Goal: Task Accomplishment & Management: Use online tool/utility

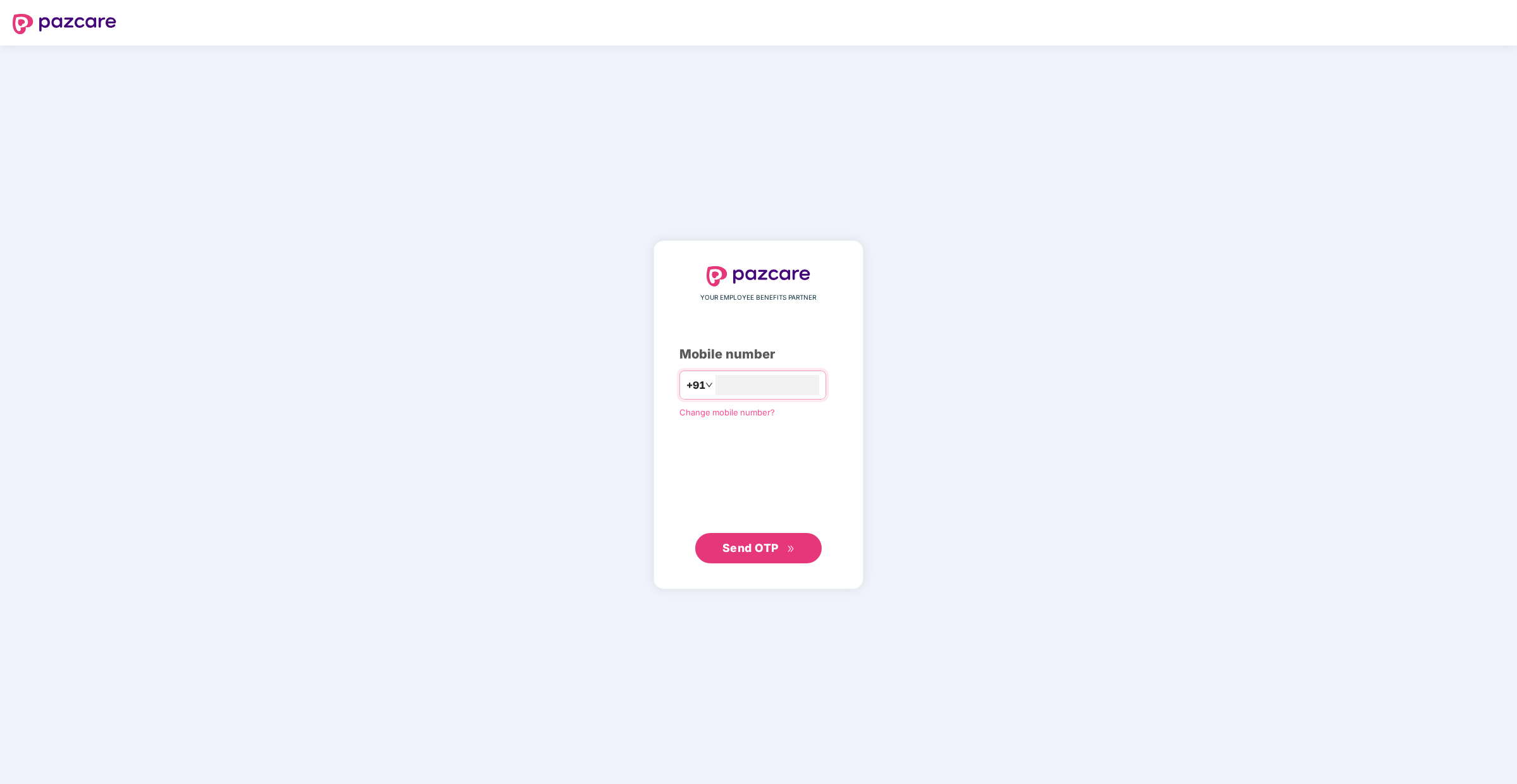
type input "**********"
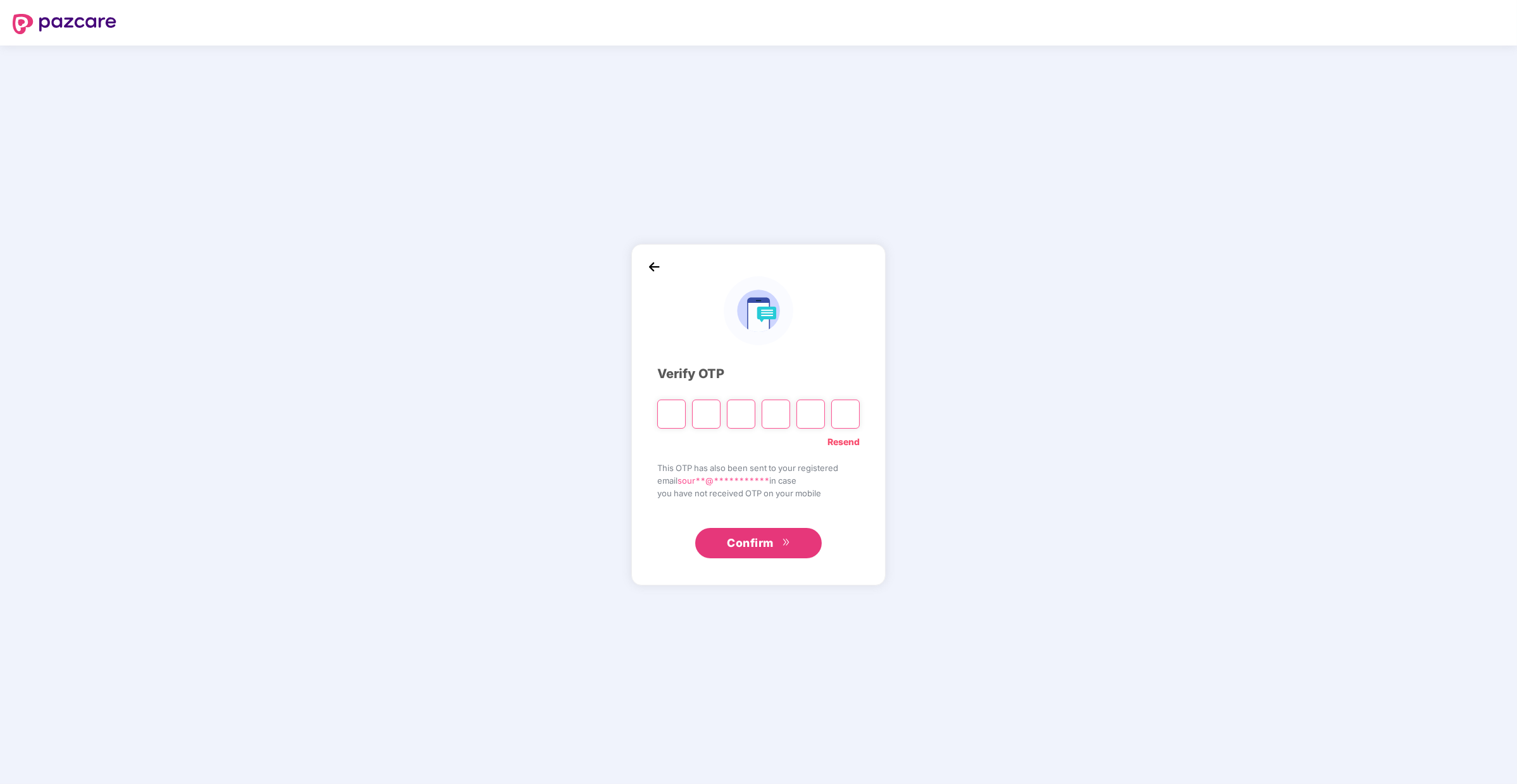
click at [666, 416] on input "Please enter verification code. Digit 1" at bounding box center [671, 414] width 28 height 29
type input "*"
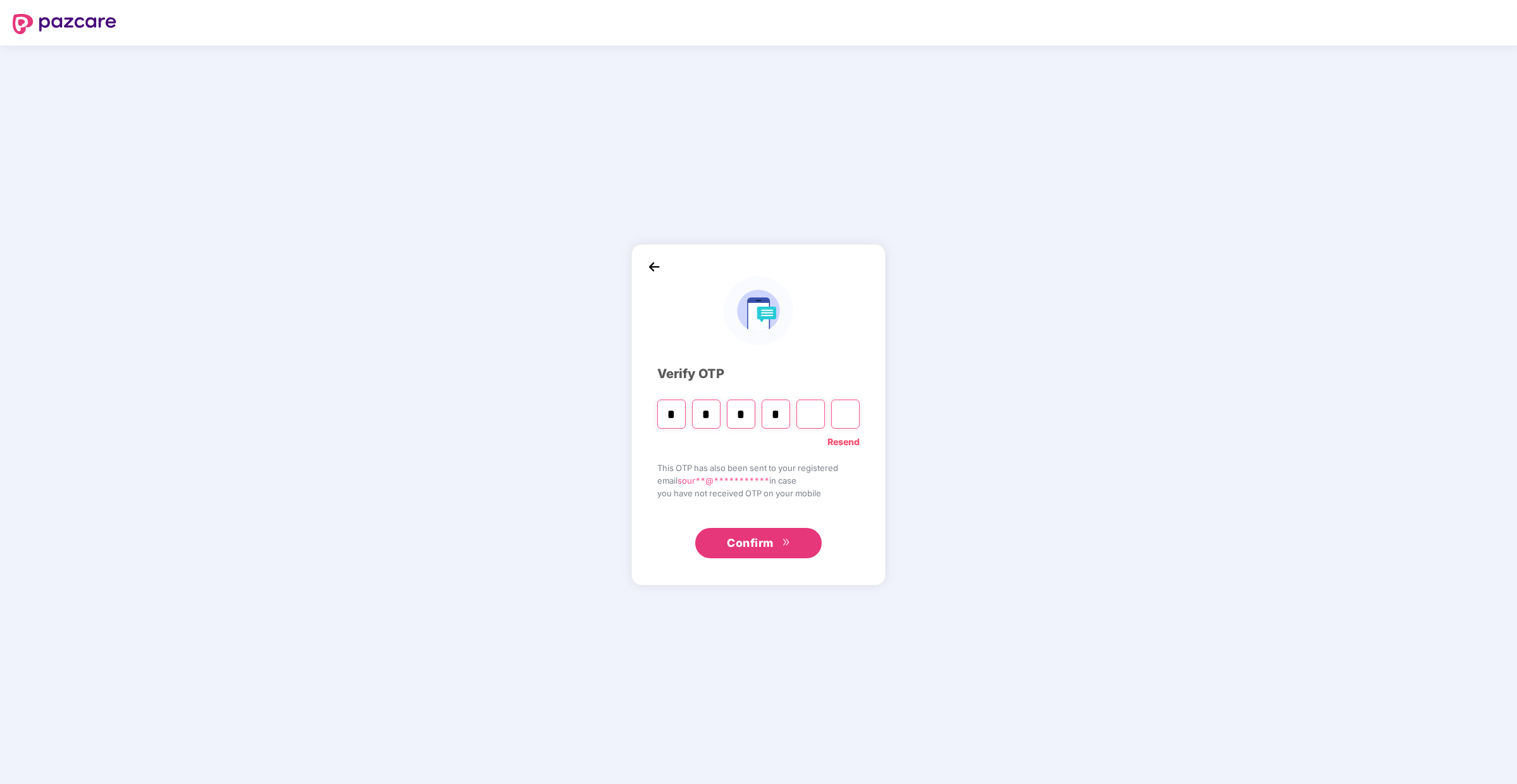
type input "*"
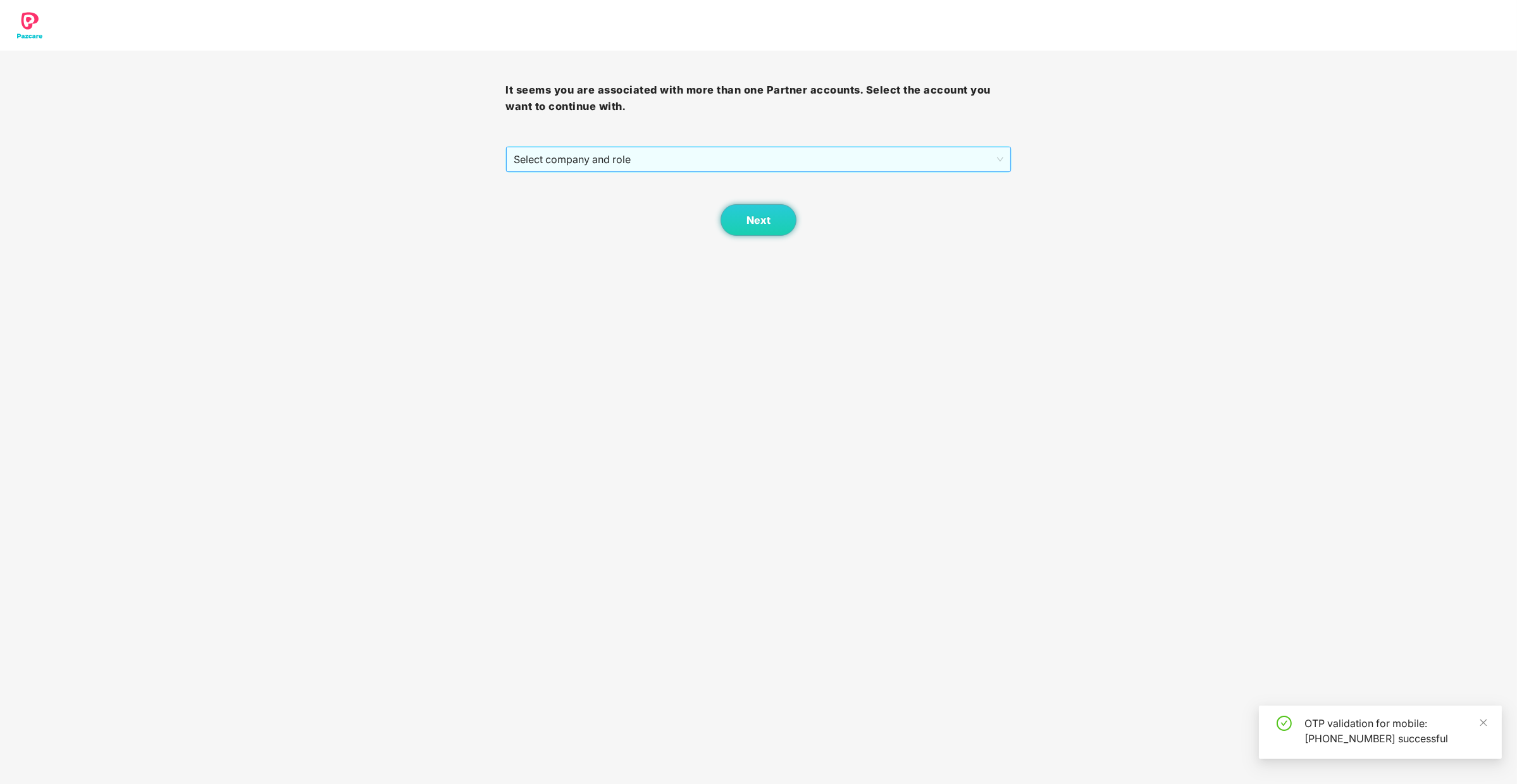
click at [767, 147] on span "Select company and role" at bounding box center [758, 159] width 489 height 24
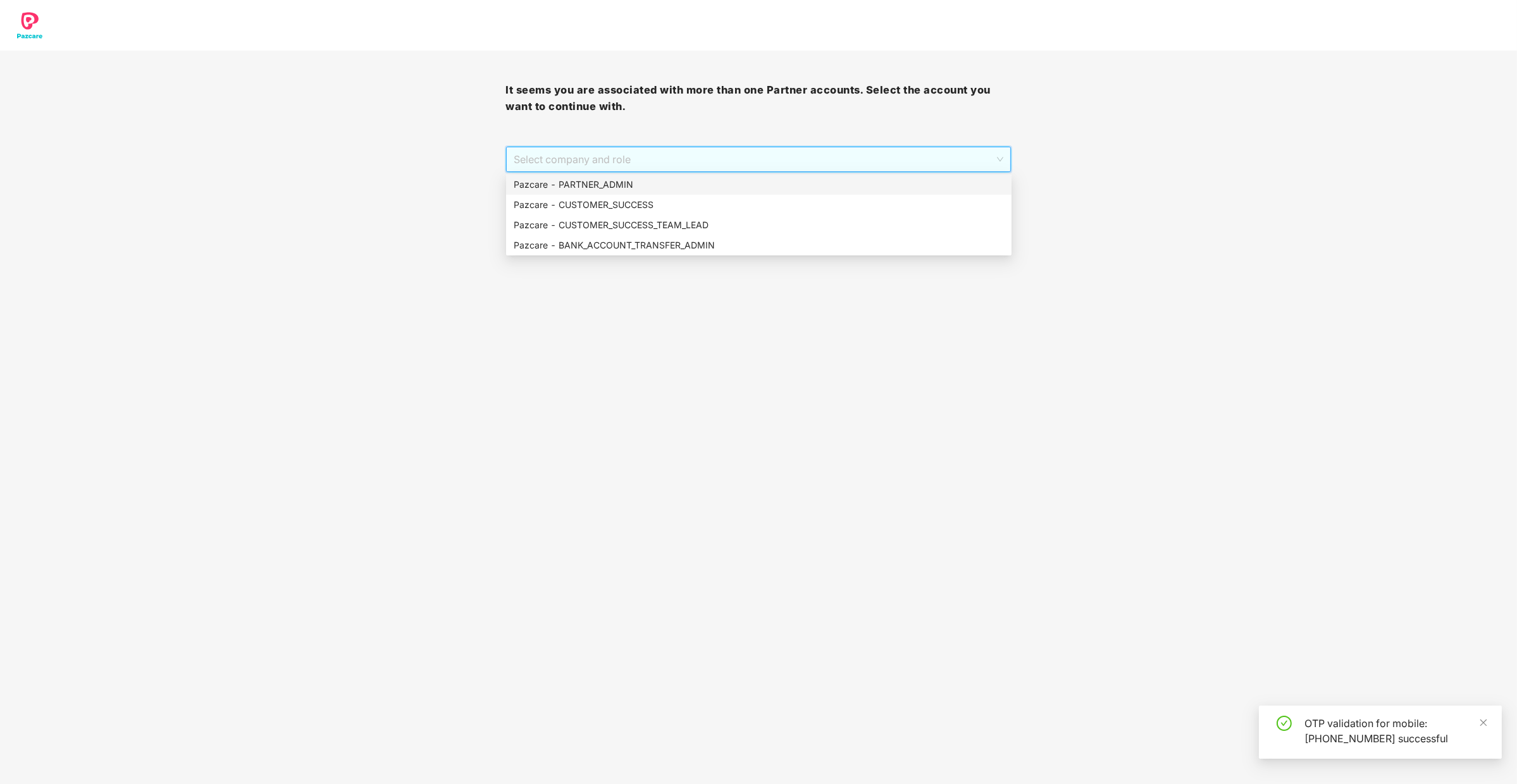
click at [733, 179] on div "Pazcare - PARTNER_ADMIN" at bounding box center [758, 184] width 491 height 14
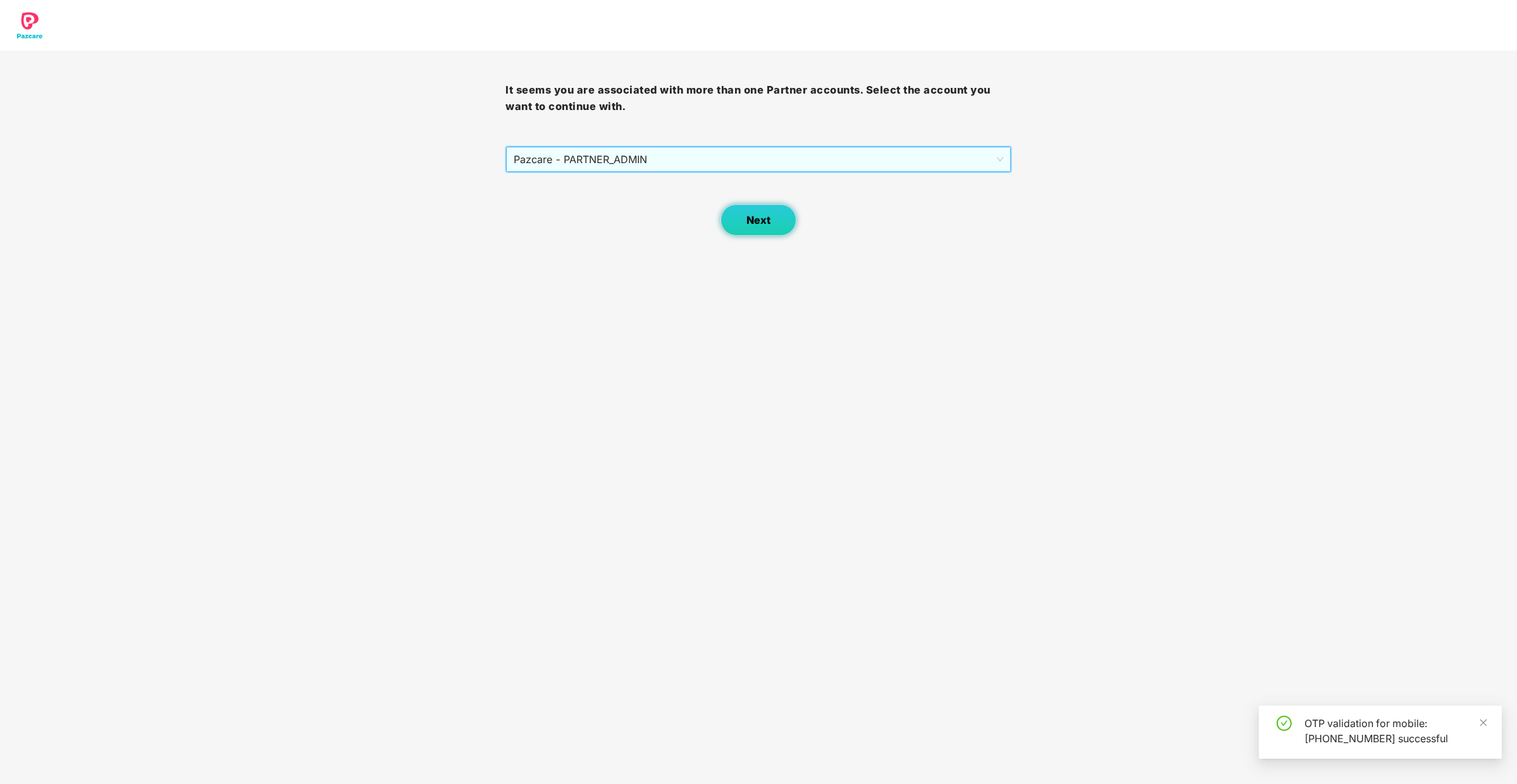
click at [781, 226] on button "Next" at bounding box center [758, 220] width 76 height 32
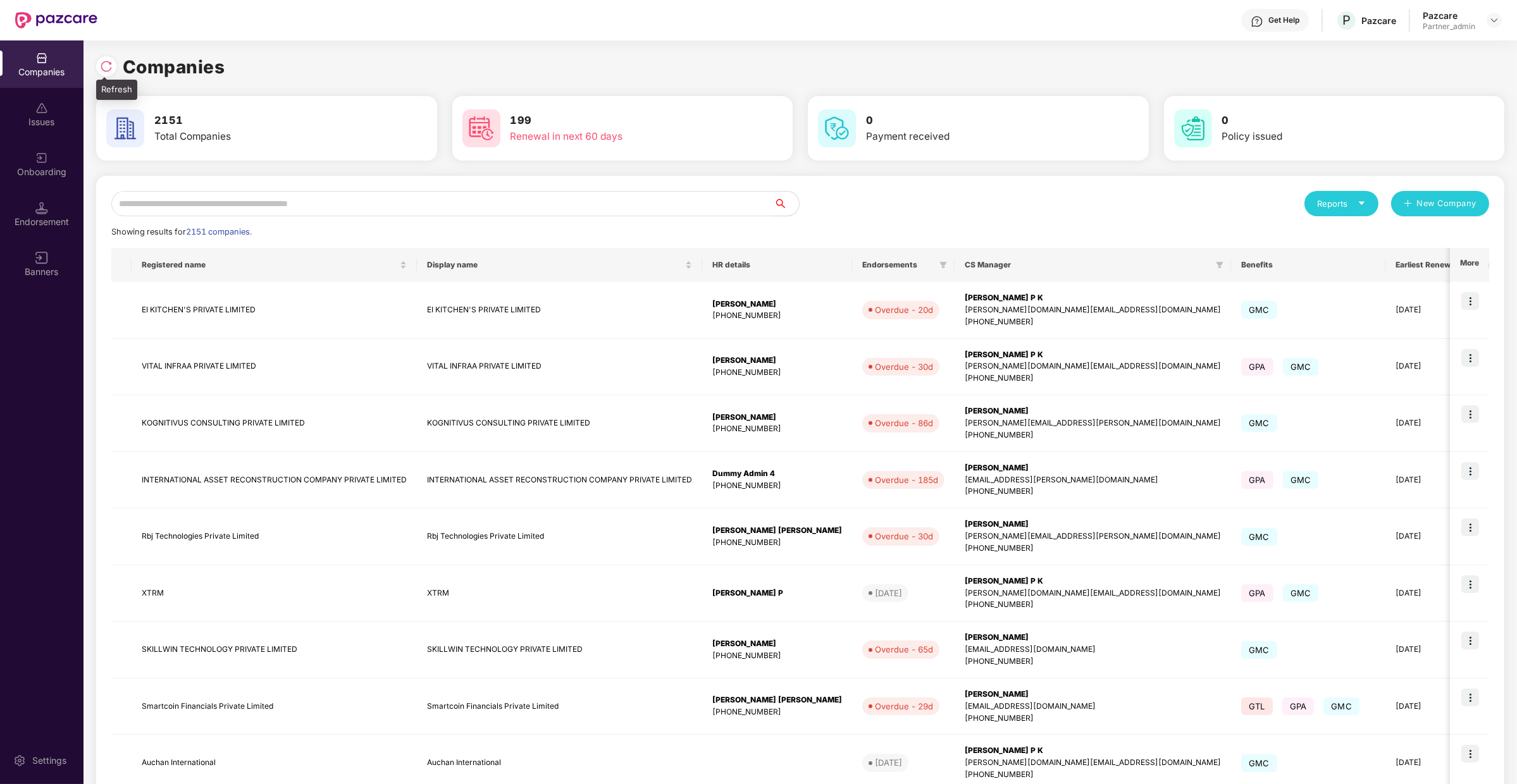
click at [100, 70] on img at bounding box center [106, 66] width 13 height 13
click at [181, 206] on input "text" at bounding box center [442, 203] width 662 height 25
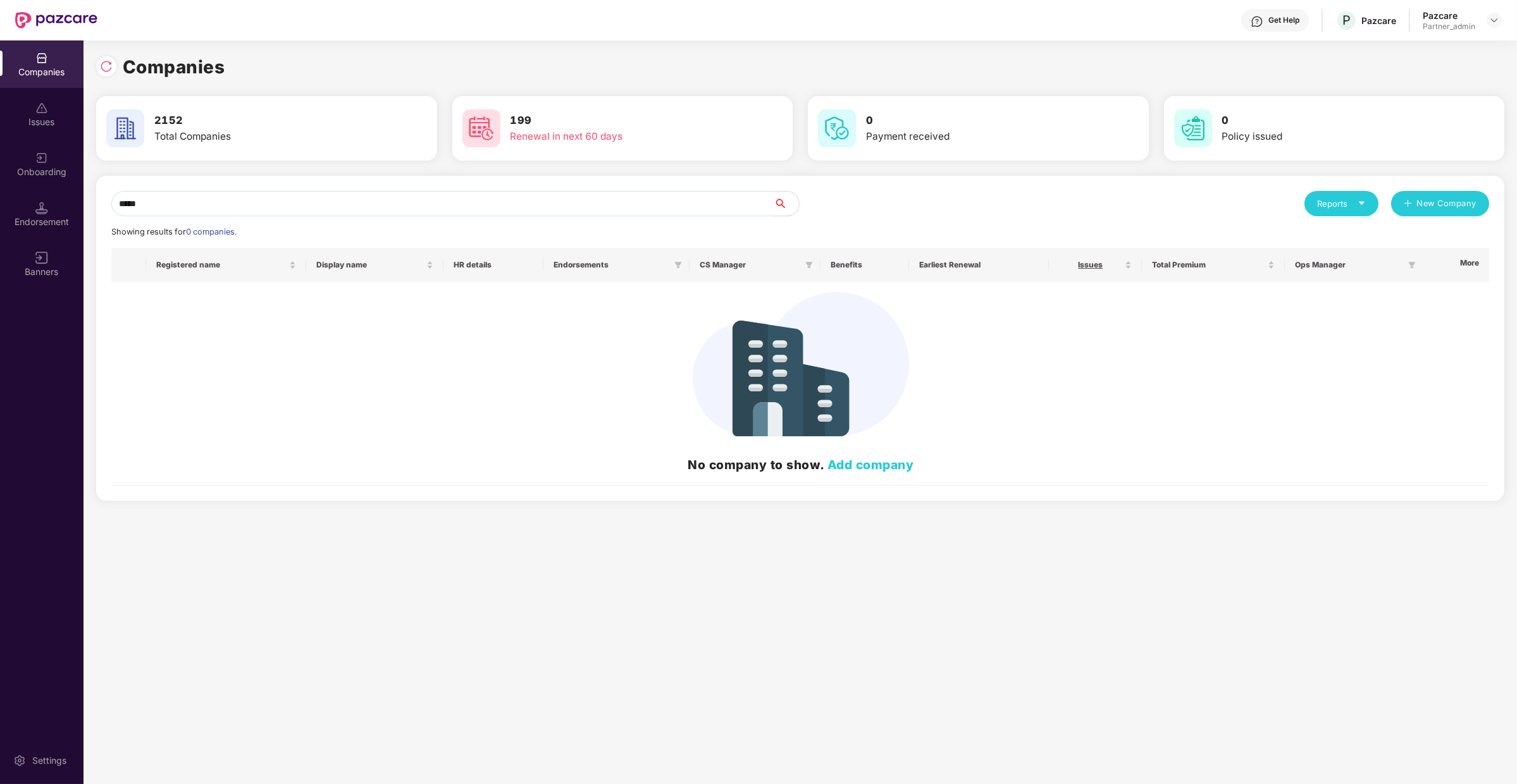
type input "****"
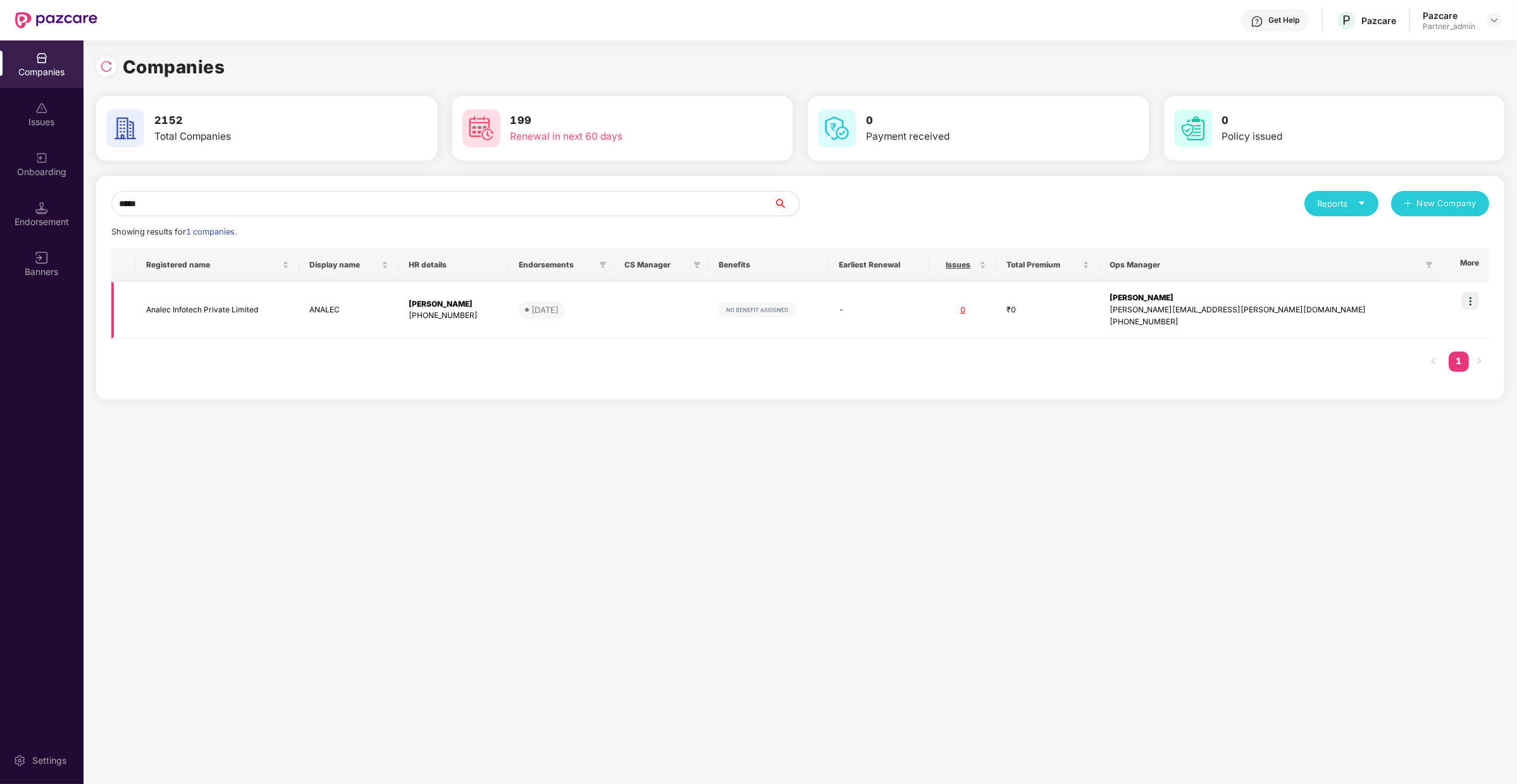
type input "*****"
click at [1468, 299] on img at bounding box center [1470, 301] width 18 height 18
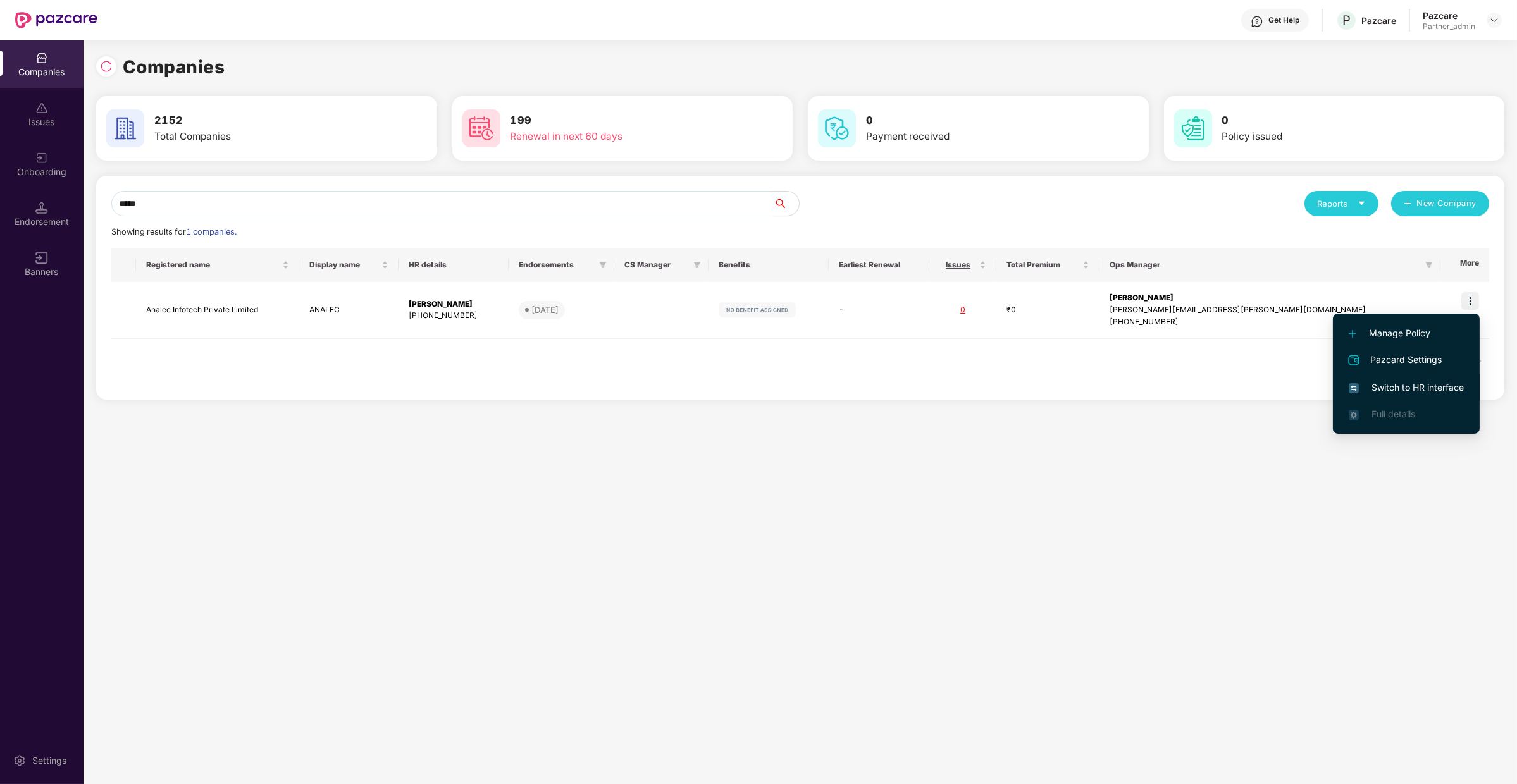
click at [1422, 389] on span "Switch to HR interface" at bounding box center [1406, 387] width 115 height 14
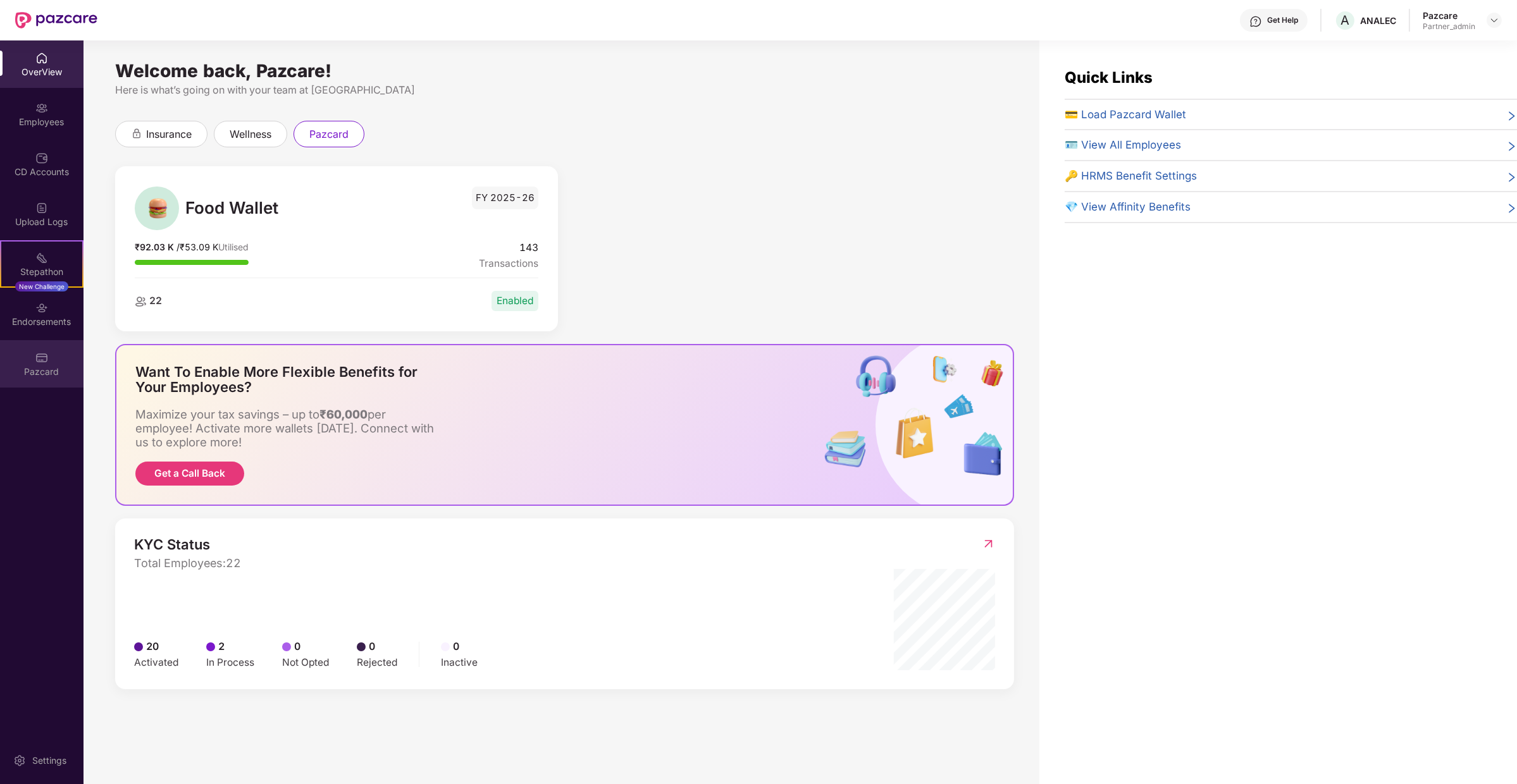
click at [40, 384] on div "Pazcard" at bounding box center [41, 364] width 84 height 47
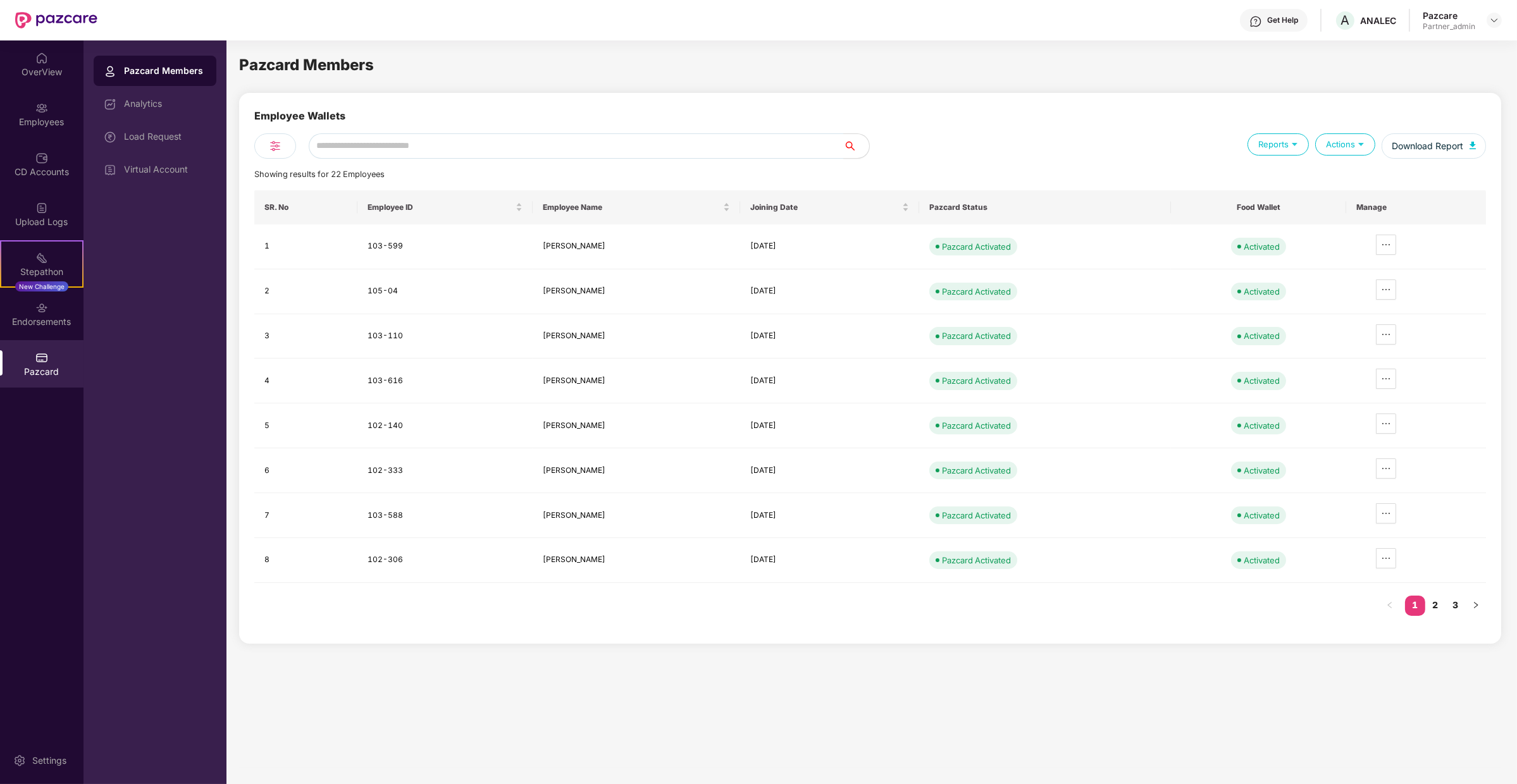
click at [179, 87] on div "Pazcard Members Analytics Load Request Virtual Account" at bounding box center [155, 120] width 122 height 129
click at [176, 109] on div "Analytics" at bounding box center [155, 103] width 122 height 30
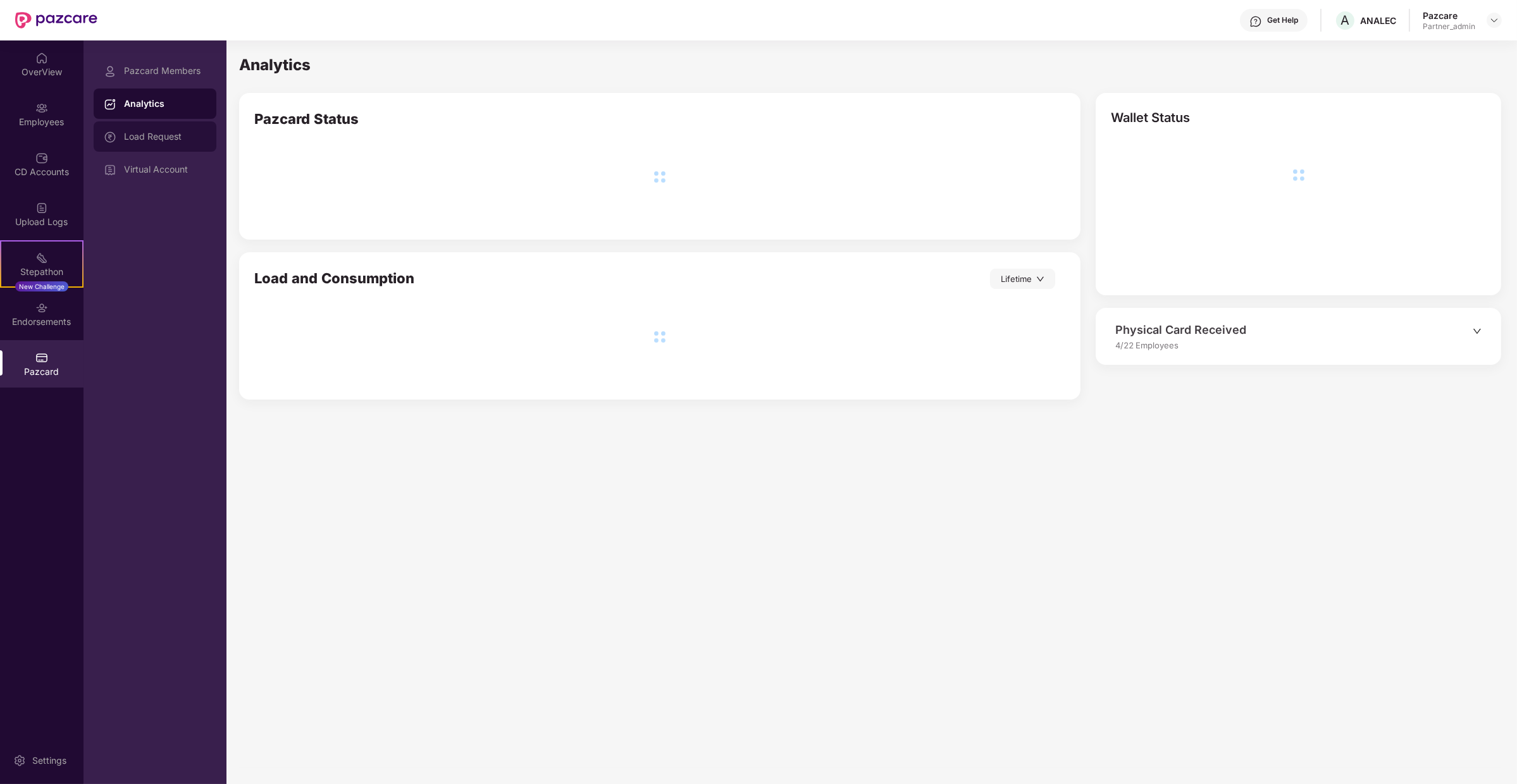
click at [197, 143] on div "Load Request" at bounding box center [155, 136] width 122 height 30
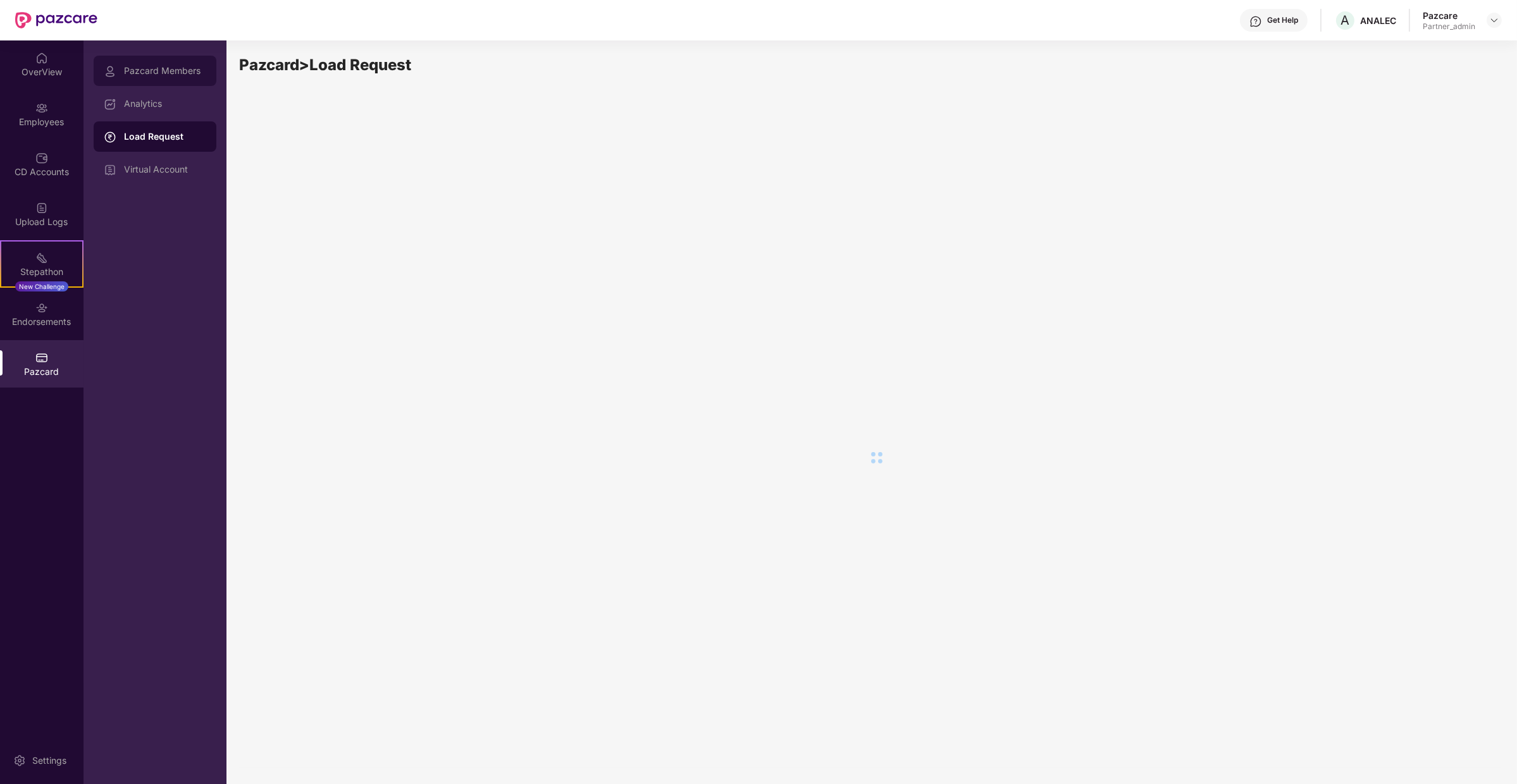
click at [199, 70] on div "Pazcard Members" at bounding box center [165, 70] width 82 height 10
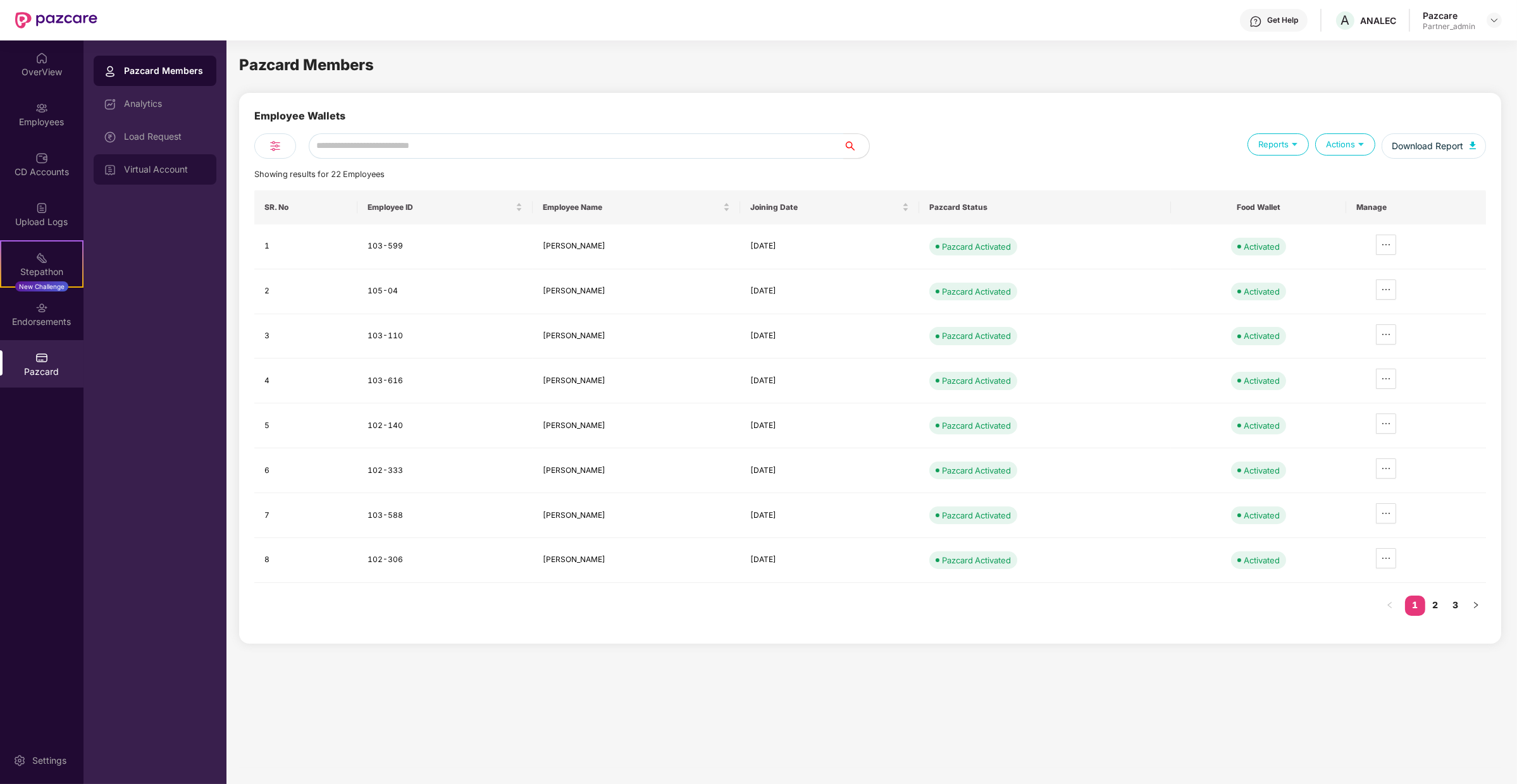
click at [102, 168] on div "Virtual Account" at bounding box center [155, 169] width 122 height 30
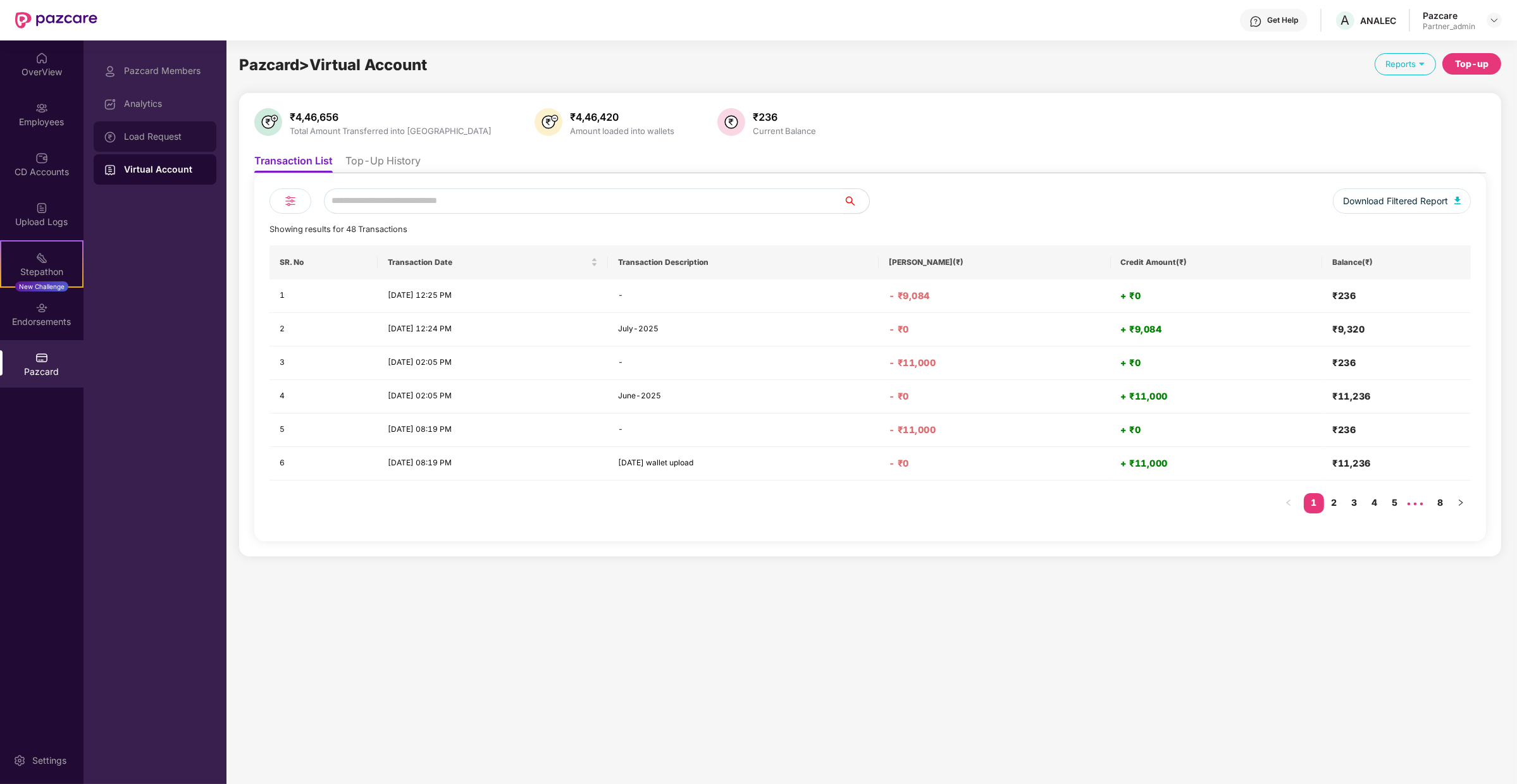
click at [146, 140] on div "Load Request" at bounding box center [165, 136] width 82 height 10
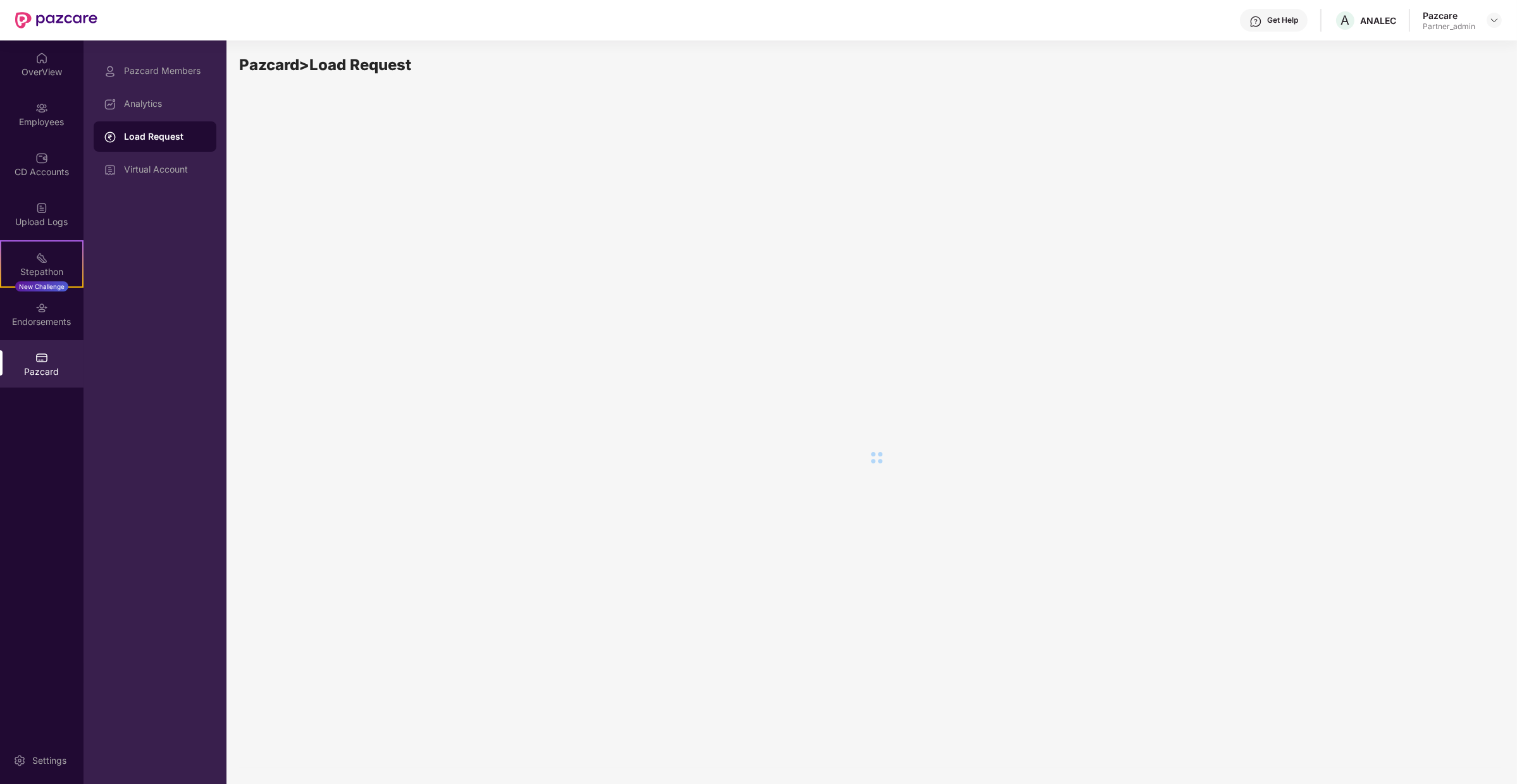
click at [242, 76] on div "Pazcard > Load Request" at bounding box center [870, 65] width 1262 height 24
click at [194, 76] on div "Pazcard Members" at bounding box center [155, 71] width 122 height 30
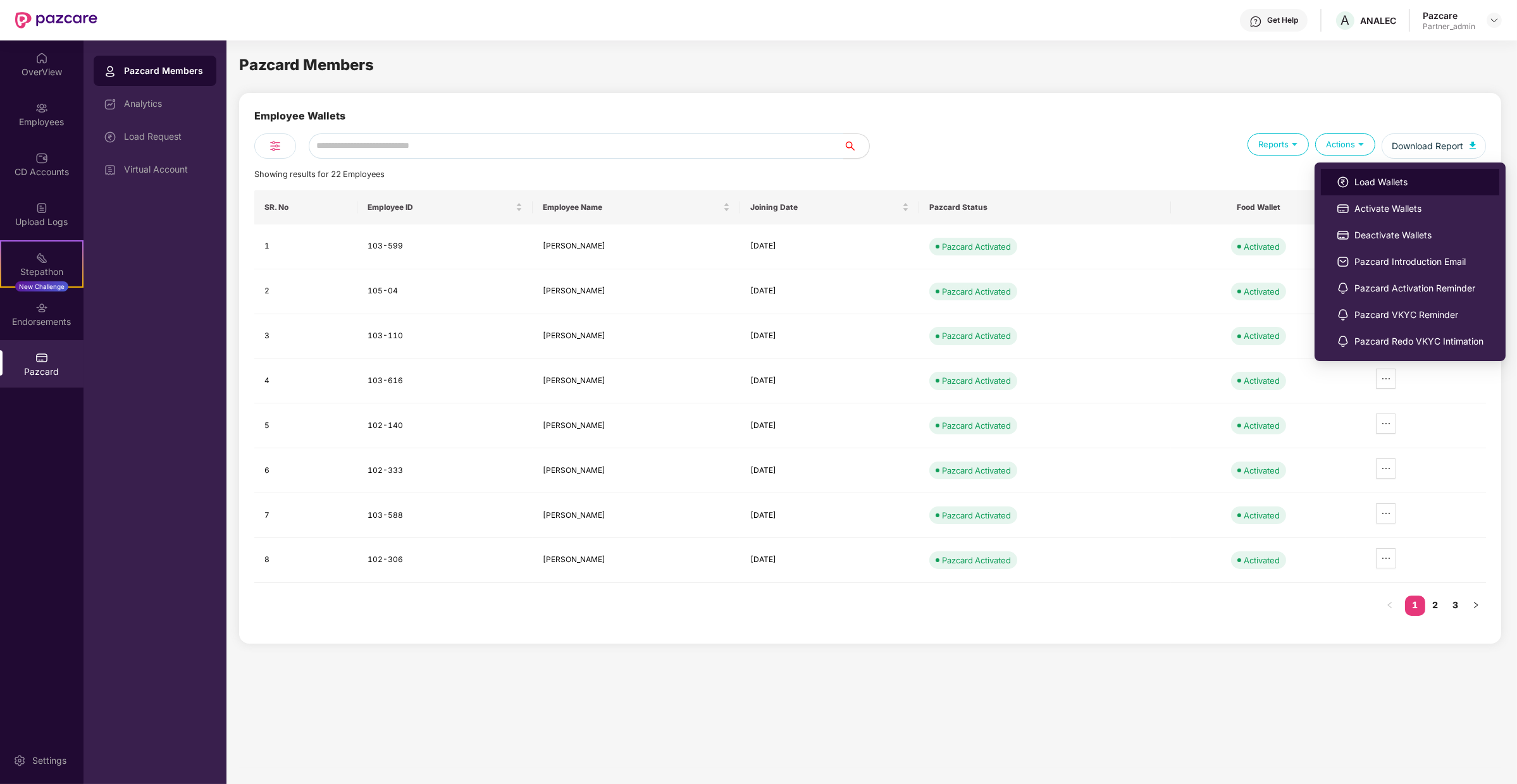
click at [1351, 173] on li "Load Wallets" at bounding box center [1410, 182] width 178 height 26
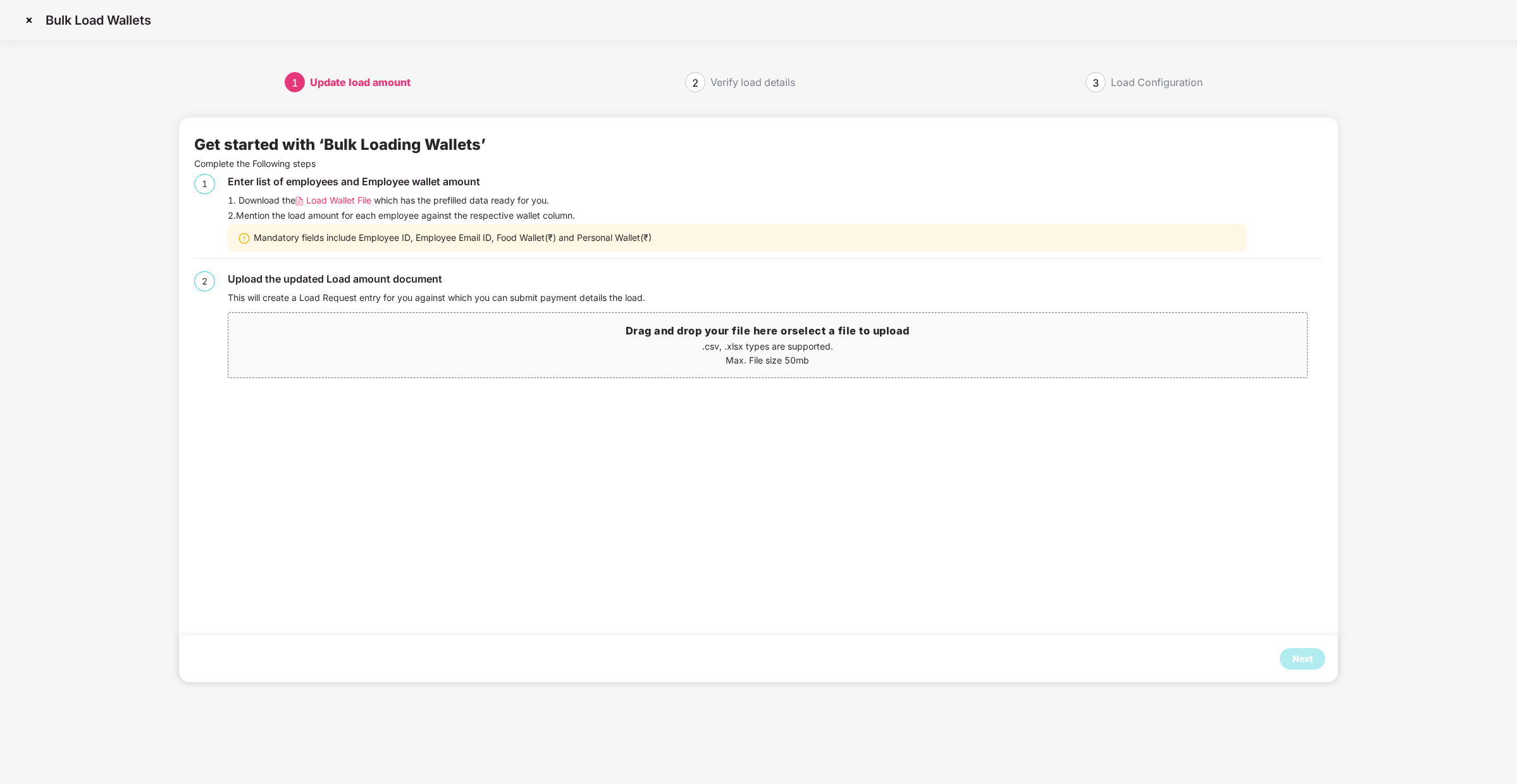
click at [364, 203] on span "Load Wallet File" at bounding box center [338, 200] width 65 height 14
